Goal: Find specific page/section: Find specific page/section

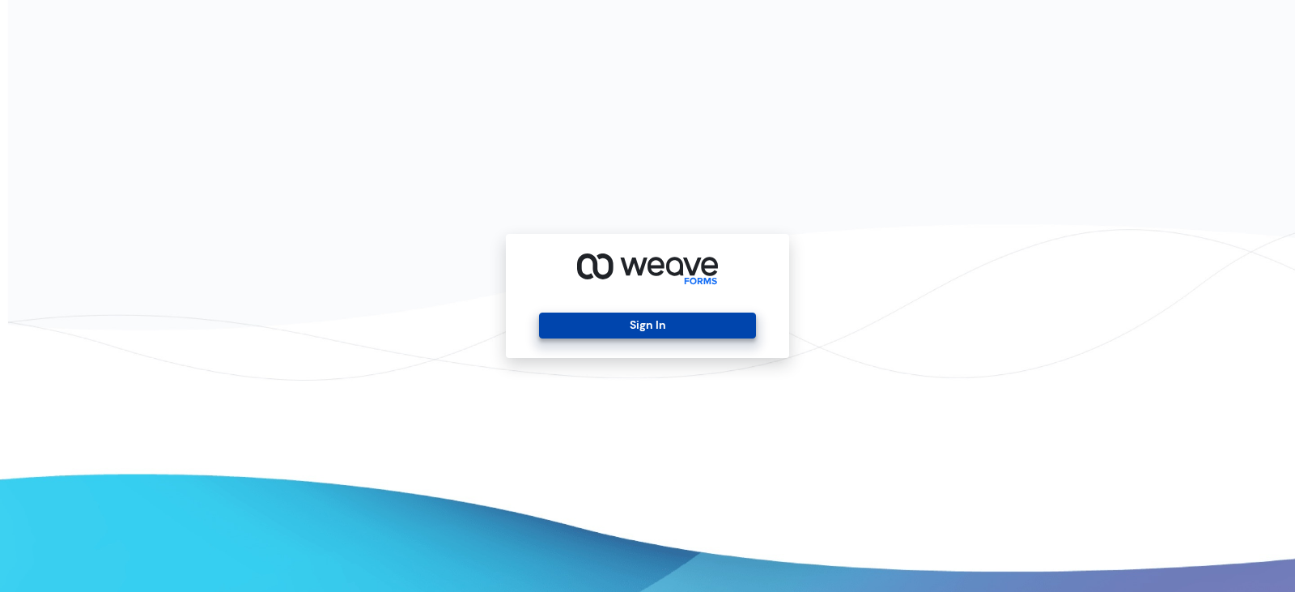
click at [609, 324] on button "Sign In" at bounding box center [647, 326] width 216 height 26
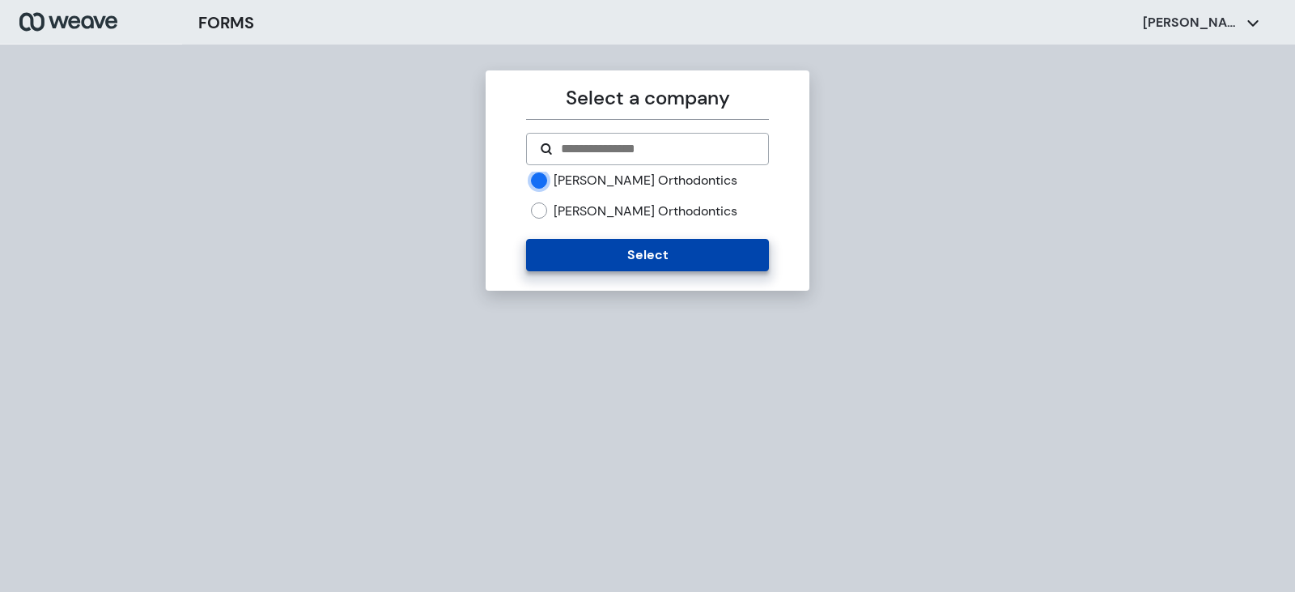
click at [598, 257] on button "Select" at bounding box center [647, 255] width 242 height 32
